Goal: Navigation & Orientation: Find specific page/section

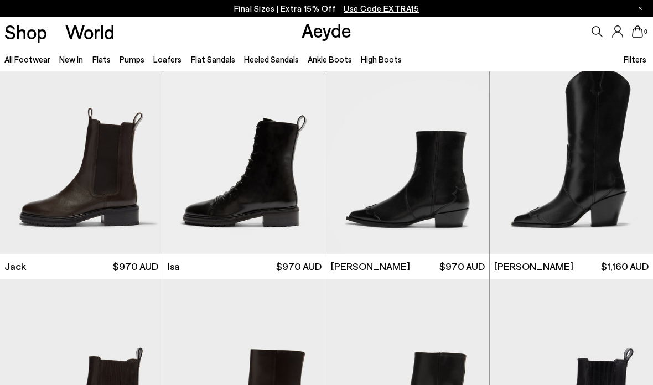
scroll to position [1629, 0]
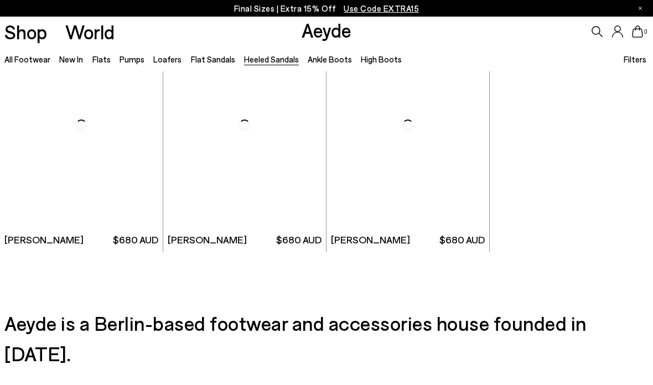
scroll to position [2086, 0]
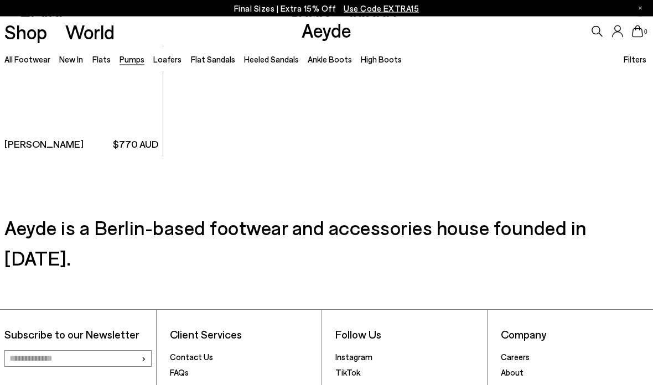
scroll to position [4047, 0]
